Goal: Task Accomplishment & Management: Use online tool/utility

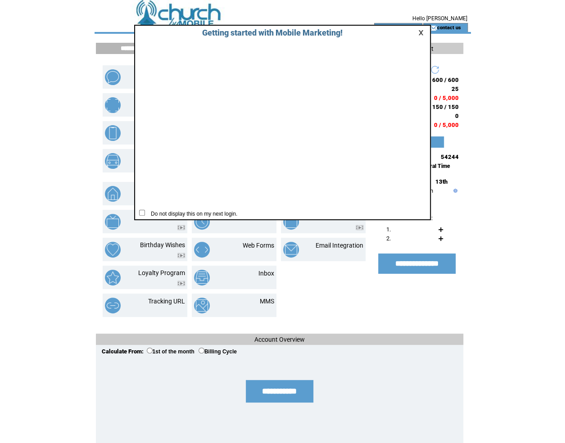
click at [489, 113] on html "**********" at bounding box center [282, 221] width 565 height 443
click at [421, 30] on link at bounding box center [422, 33] width 8 height 6
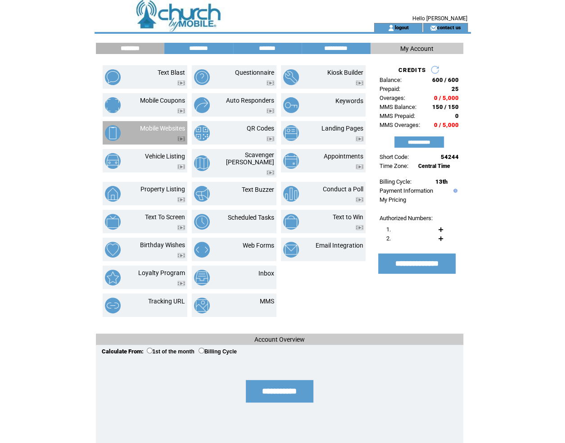
click at [112, 131] on img at bounding box center [113, 133] width 16 height 16
click at [156, 125] on link "Mobile Websites" at bounding box center [162, 128] width 45 height 7
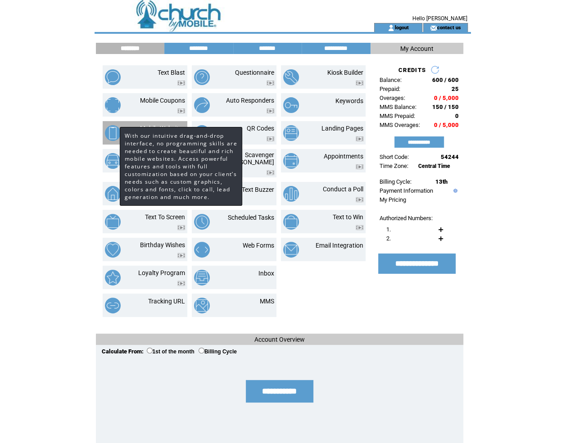
click at [111, 130] on img at bounding box center [113, 133] width 16 height 16
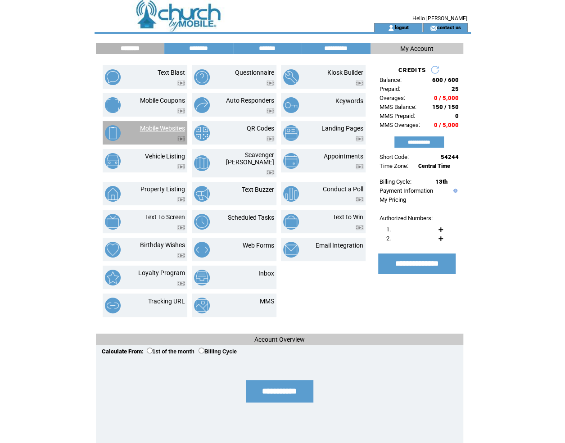
click at [159, 126] on link "Mobile Websites" at bounding box center [162, 128] width 45 height 7
click at [112, 138] on img at bounding box center [113, 133] width 16 height 16
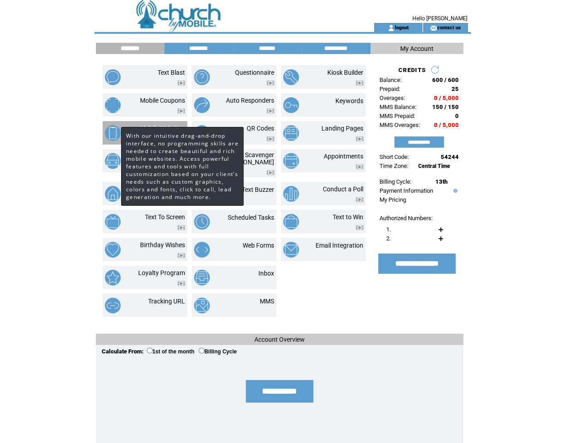
click at [108, 131] on img at bounding box center [113, 133] width 16 height 16
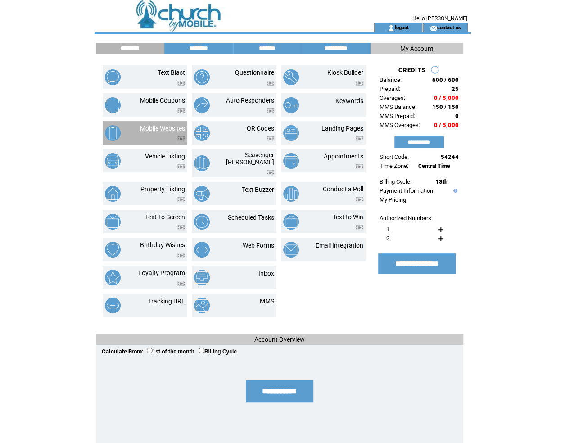
click at [146, 125] on link "Mobile Websites" at bounding box center [162, 128] width 45 height 7
